Goal: Go to known website: Access a specific website the user already knows

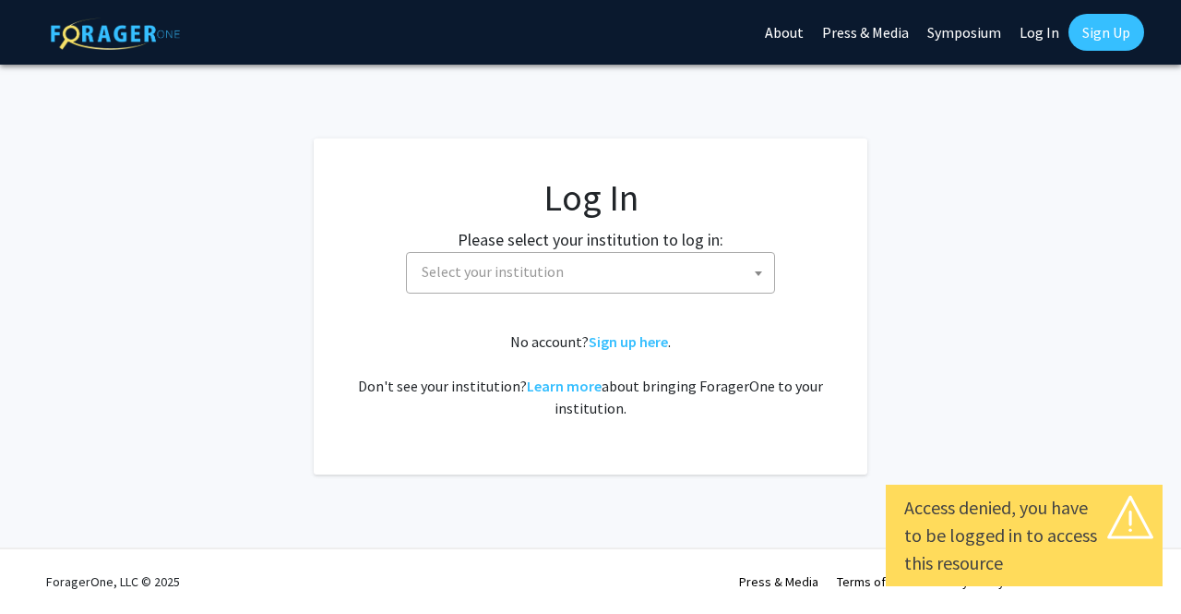
click at [1037, 29] on link "Log In" at bounding box center [1040, 32] width 58 height 65
select select "34"
click at [1036, 34] on link "Log In" at bounding box center [1040, 32] width 58 height 65
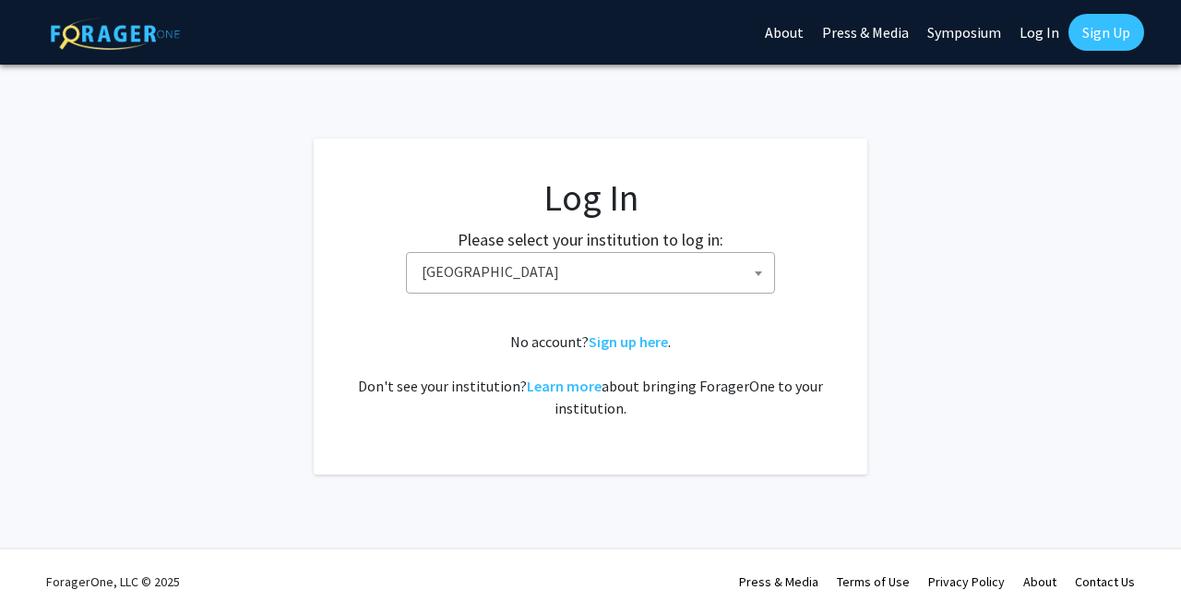
click at [1035, 39] on link "Log In" at bounding box center [1040, 32] width 58 height 65
click at [1034, 6] on link "Log In" at bounding box center [1040, 32] width 58 height 65
click at [1039, 9] on link "Log In" at bounding box center [1040, 32] width 58 height 65
click at [637, 261] on span "[GEOGRAPHIC_DATA]" at bounding box center [594, 272] width 360 height 38
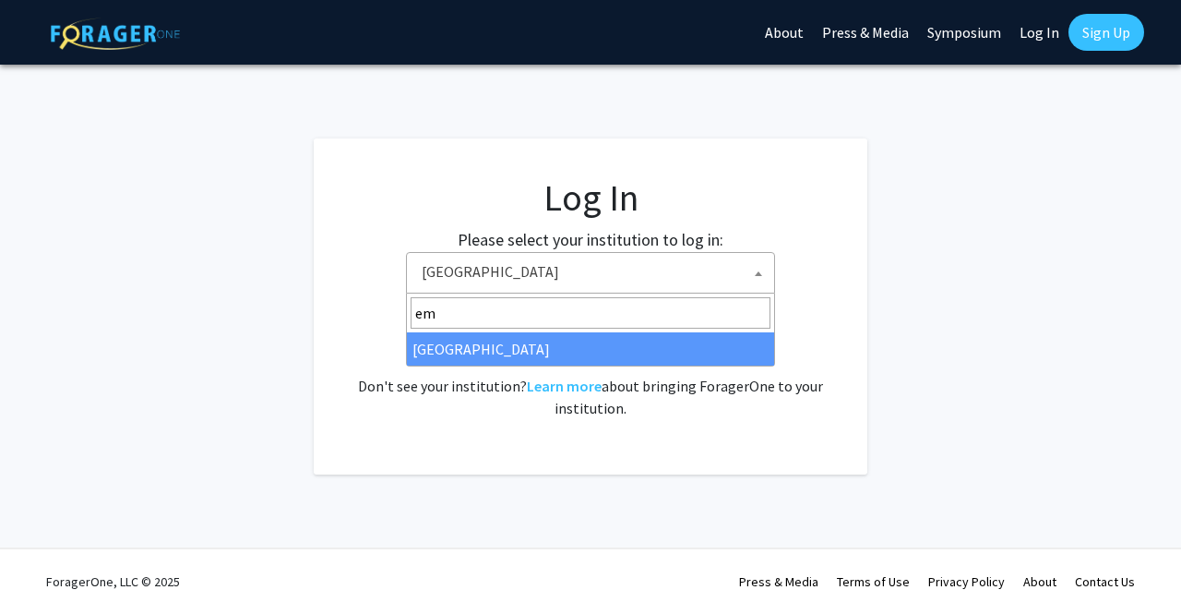
type input "em"
select select "12"
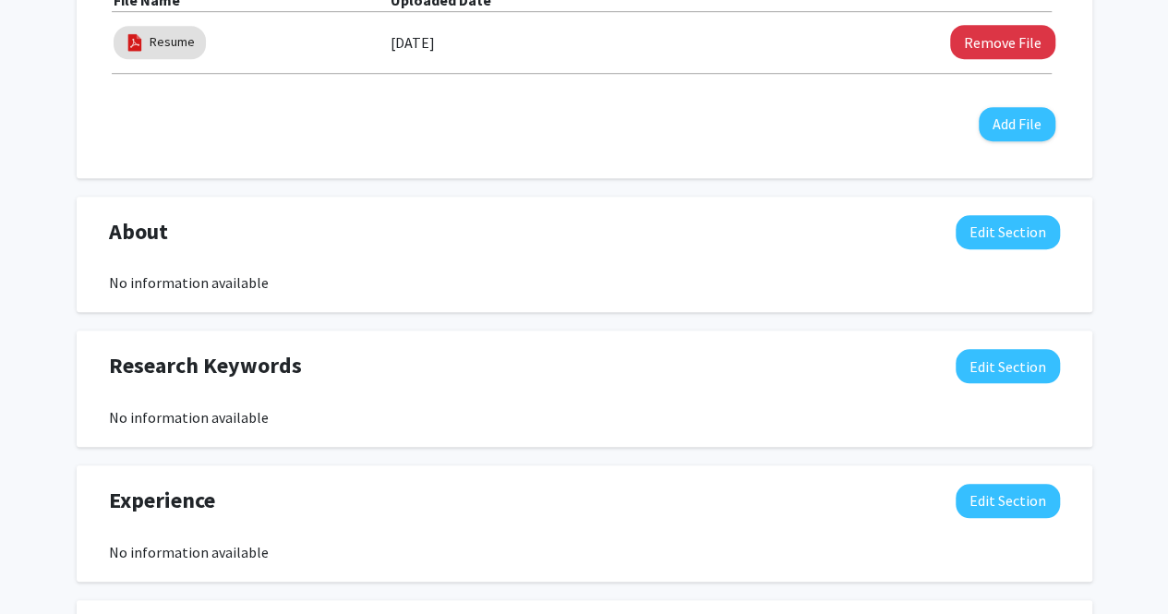
scroll to position [632, 0]
